Goal: Transaction & Acquisition: Purchase product/service

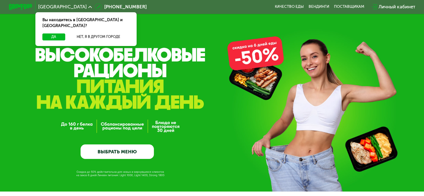
click at [114, 146] on link "ВЫБРАТЬ МЕНЮ" at bounding box center [117, 151] width 73 height 15
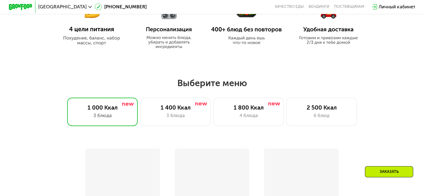
scroll to position [375, 0]
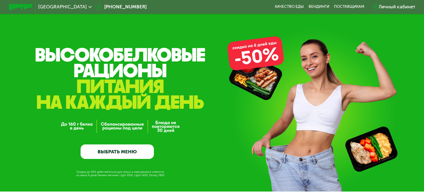
click at [128, 153] on link "ВЫБРАТЬ МЕНЮ" at bounding box center [117, 151] width 73 height 15
click at [130, 151] on link "ВЫБРАТЬ МЕНЮ" at bounding box center [117, 151] width 73 height 15
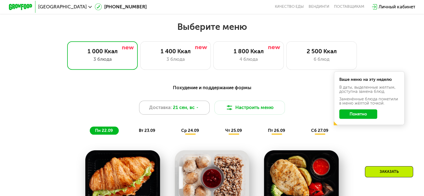
scroll to position [375, 0]
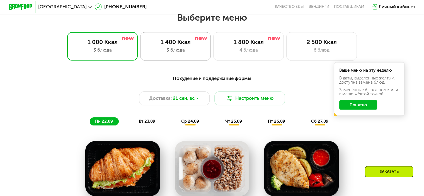
click at [179, 42] on div "1 400 Ккал" at bounding box center [175, 41] width 58 height 7
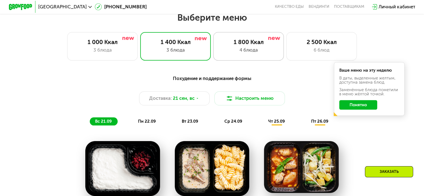
click at [259, 50] on div "4 блюда" at bounding box center [249, 50] width 58 height 7
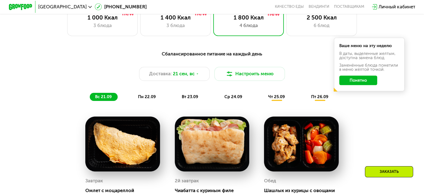
scroll to position [402, 0]
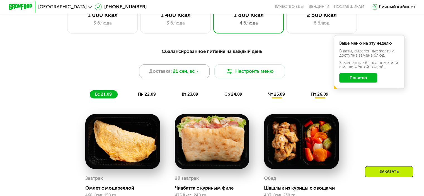
click at [202, 73] on div "Доставка: 21 сен, вс" at bounding box center [174, 71] width 71 height 14
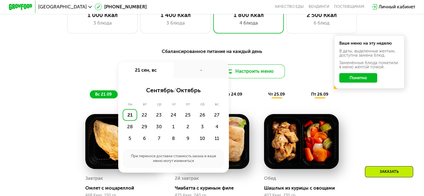
click at [243, 70] on button "Настроить меню" at bounding box center [249, 71] width 71 height 14
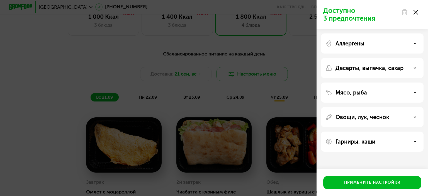
click at [243, 70] on div "Доступно 3 предпочтения Аллергены Десерты, выпечка, сахар Мясо, рыба Овощи, лук…" at bounding box center [214, 98] width 428 height 196
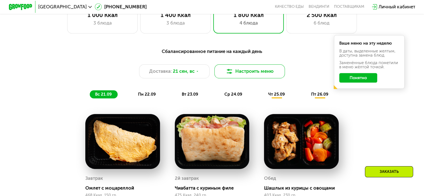
click at [243, 70] on button "Настроить меню" at bounding box center [249, 71] width 71 height 14
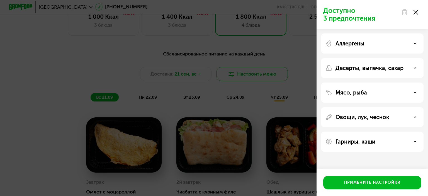
click at [243, 70] on div "Доступно 3 предпочтения Аллергены Десерты, выпечка, сахар Мясо, рыба Овощи, лук…" at bounding box center [214, 98] width 428 height 196
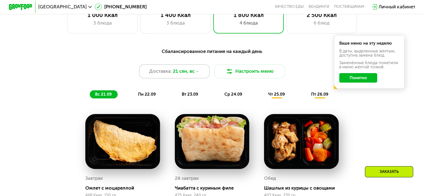
click at [202, 76] on div "Доставка: 21 сен, вс" at bounding box center [174, 71] width 71 height 14
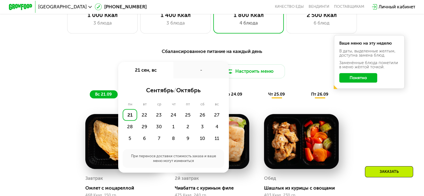
click at [276, 45] on div "Сбалансированное питание на каждый день Доставка: 21 сен, вс 21 сен, вс - сентя…" at bounding box center [212, 187] width 424 height 296
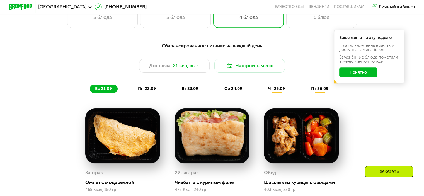
scroll to position [402, 0]
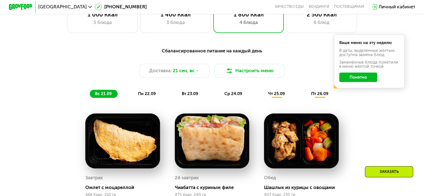
click at [361, 78] on button "Понятно" at bounding box center [358, 77] width 38 height 9
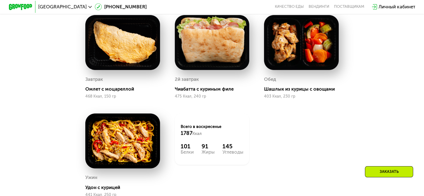
scroll to position [503, 0]
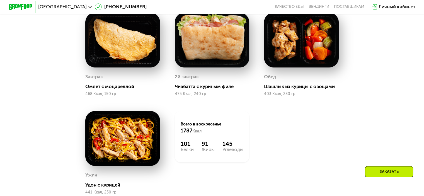
click at [387, 167] on div "Заказать" at bounding box center [389, 171] width 48 height 11
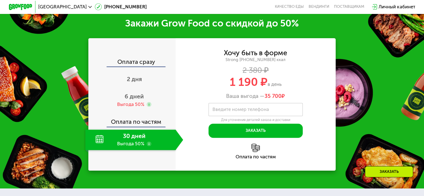
scroll to position [743, 0]
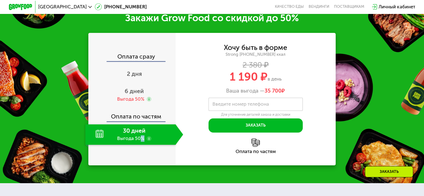
drag, startPoint x: 144, startPoint y: 146, endPoint x: 138, endPoint y: 142, distance: 6.8
click at [138, 142] on div "30 дней Выгода 50%" at bounding box center [130, 134] width 90 height 21
click at [127, 139] on div "30 дней Выгода 50%" at bounding box center [130, 134] width 90 height 21
click at [98, 138] on div "30 дней Выгода 50%" at bounding box center [130, 134] width 90 height 21
click at [135, 138] on div "30 дней Выгода 50%" at bounding box center [130, 134] width 90 height 21
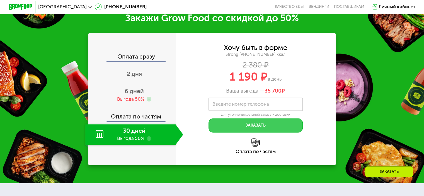
click at [241, 130] on button "Заказать" at bounding box center [256, 125] width 94 height 14
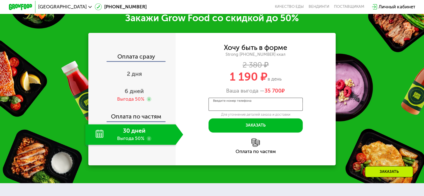
click at [244, 107] on div "Введите номер телефона" at bounding box center [256, 104] width 94 height 13
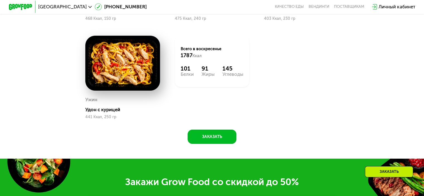
scroll to position [576, 0]
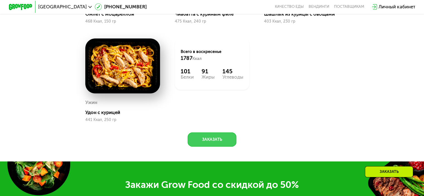
click at [217, 138] on button "Заказать" at bounding box center [212, 139] width 49 height 14
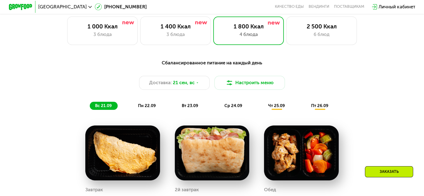
scroll to position [440, 0]
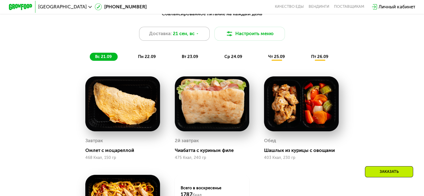
click at [192, 33] on span "21 сен, вс" at bounding box center [184, 33] width 22 height 7
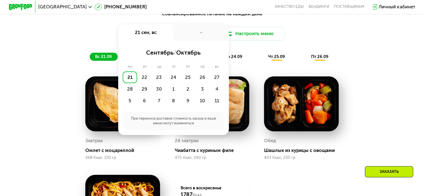
click at [192, 33] on div "-" at bounding box center [201, 32] width 56 height 16
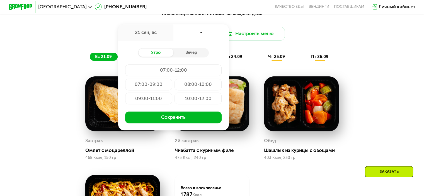
click at [192, 33] on div "-" at bounding box center [201, 32] width 56 height 16
click at [202, 33] on div "-" at bounding box center [201, 32] width 56 height 16
click at [363, 41] on div "Доставка: 21 сен, вс 21 сен, вс - Утро Вечер 07:00-12:00 07:00-09:00 08:00-10:0…" at bounding box center [212, 34] width 349 height 14
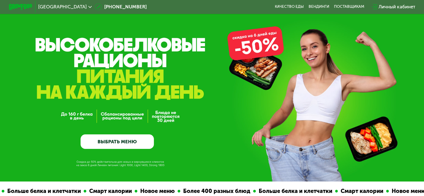
scroll to position [0, 0]
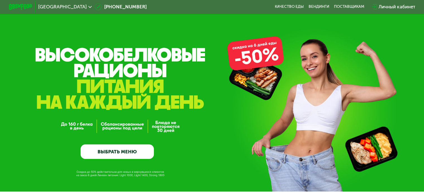
click at [126, 151] on link "ВЫБРАТЬ МЕНЮ" at bounding box center [117, 151] width 73 height 15
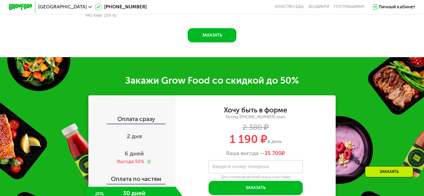
scroll to position [683, 0]
